Goal: Task Accomplishment & Management: Manage account settings

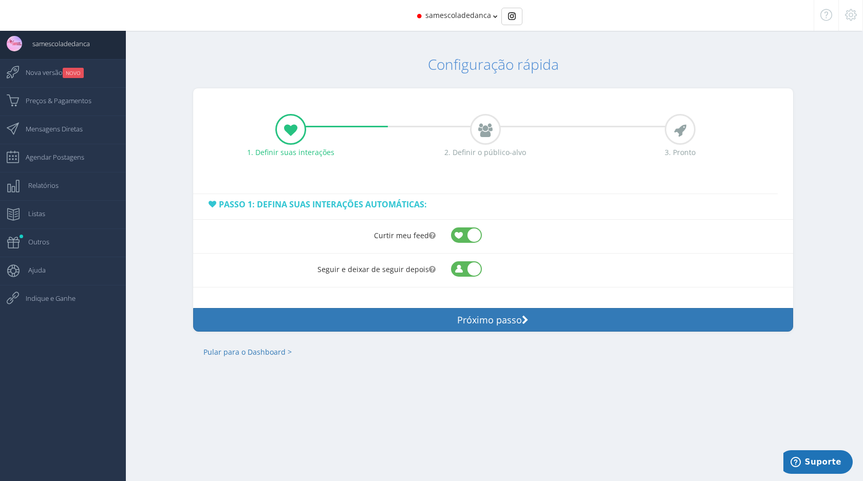
click at [429, 16] on span "samescoladedanca" at bounding box center [458, 15] width 66 height 10
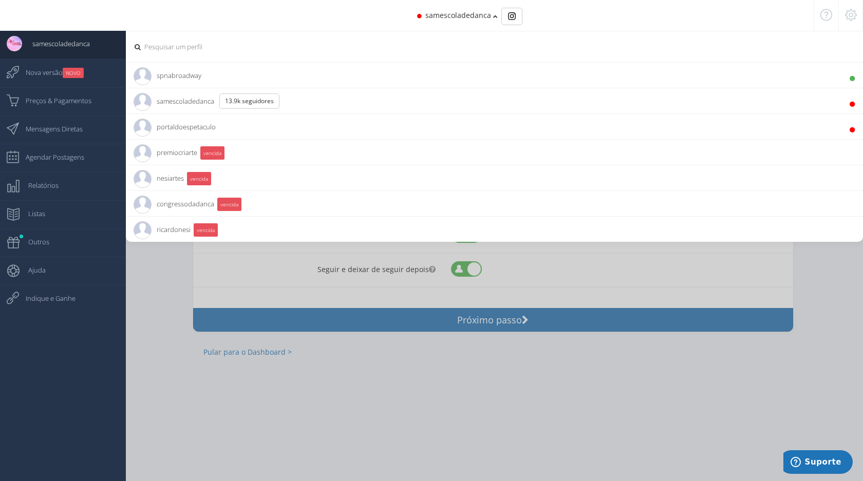
drag, startPoint x: 316, startPoint y: 86, endPoint x: 311, endPoint y: 72, distance: 14.8
click at [311, 72] on li "spnabroadway 7.1K Seguidores" at bounding box center [494, 75] width 737 height 26
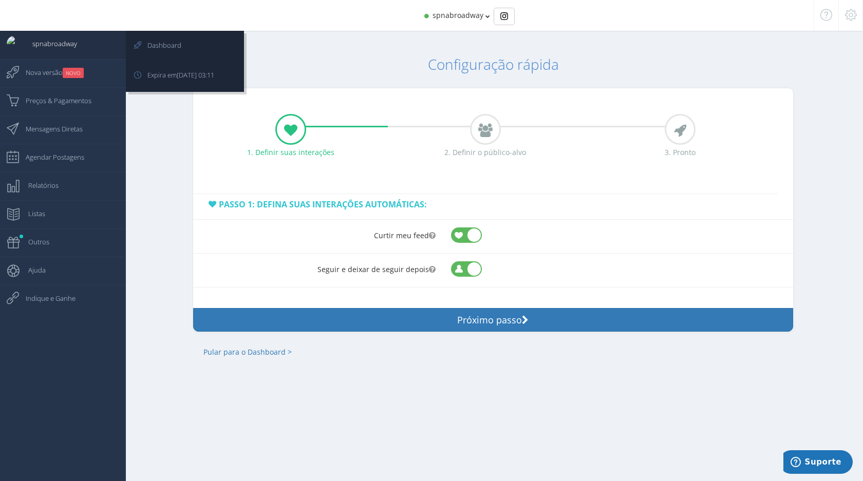
click at [84, 54] on link "spnabroadway" at bounding box center [63, 45] width 126 height 28
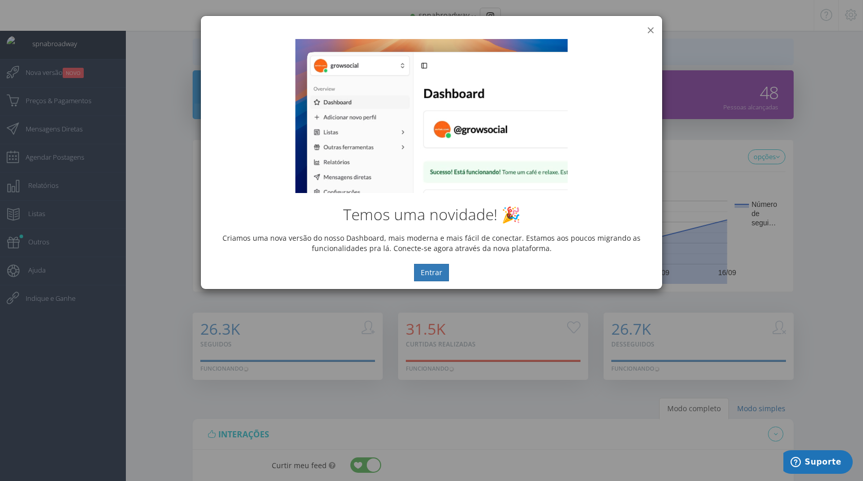
click at [650, 29] on button "×" at bounding box center [651, 30] width 8 height 14
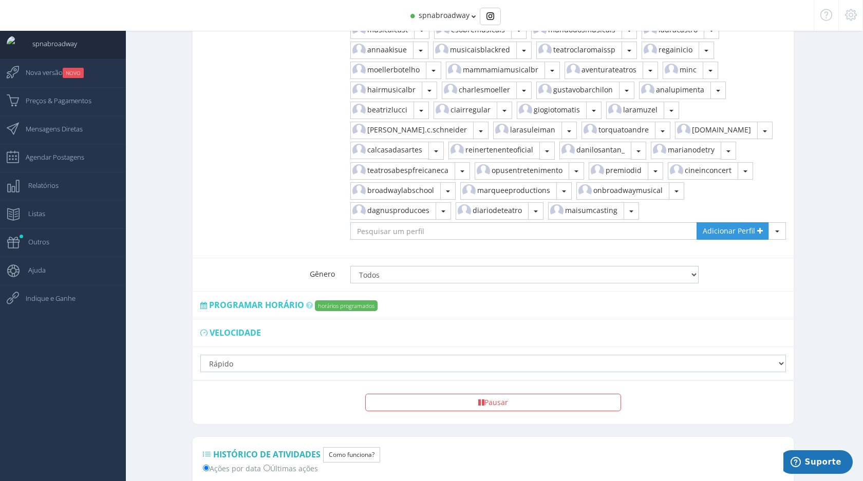
scroll to position [1643, 0]
